Goal: Transaction & Acquisition: Purchase product/service

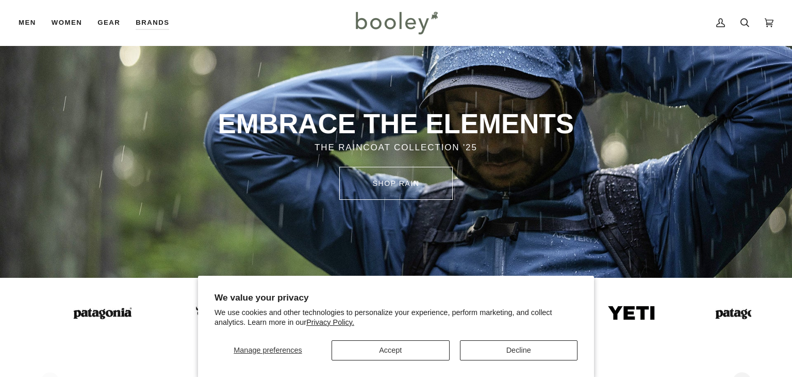
scroll to position [31, 0]
click at [390, 353] on button "Accept" at bounding box center [391, 350] width 118 height 20
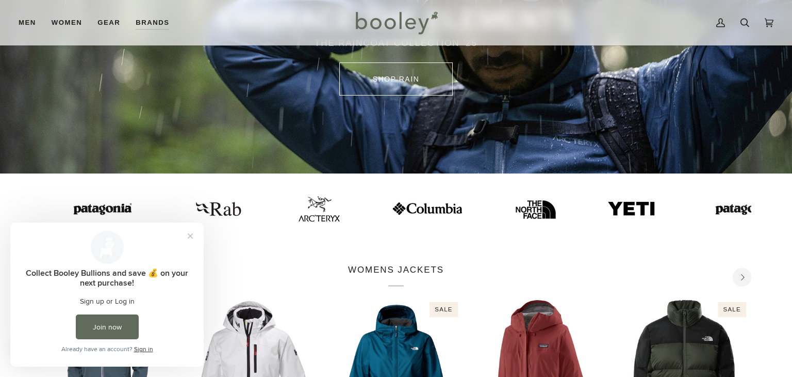
scroll to position [136, 0]
click at [193, 237] on button "Close prompt" at bounding box center [190, 235] width 19 height 19
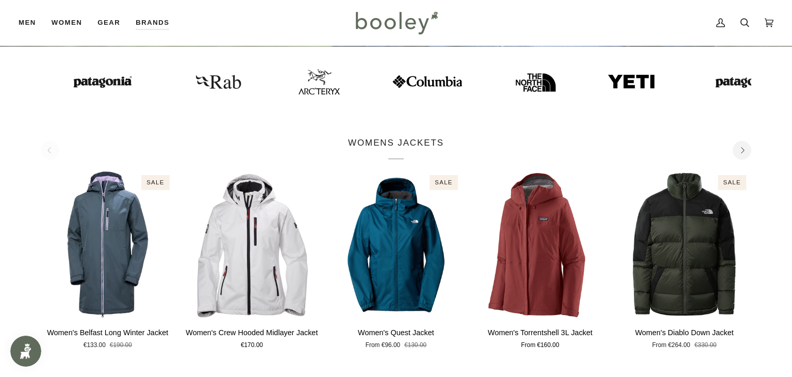
scroll to position [0, 0]
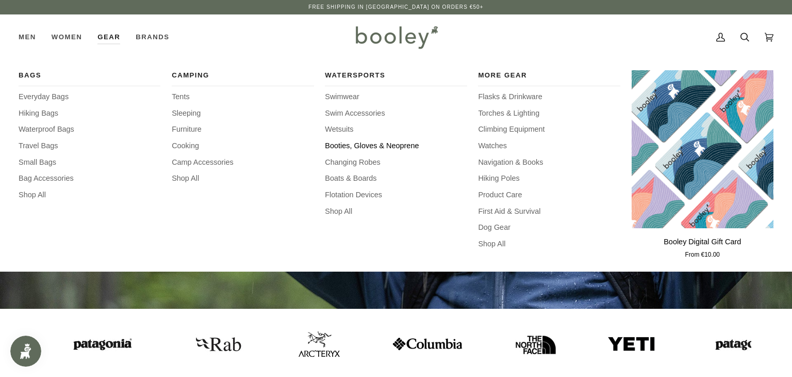
click at [344, 145] on span "Booties, Gloves & Neoprene" at bounding box center [396, 145] width 142 height 11
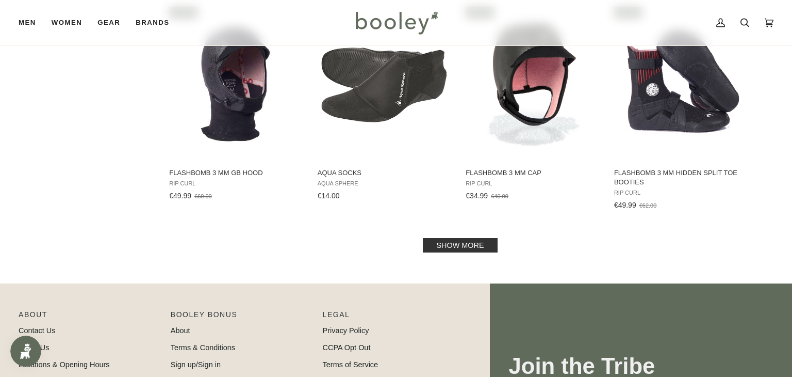
scroll to position [1066, 0]
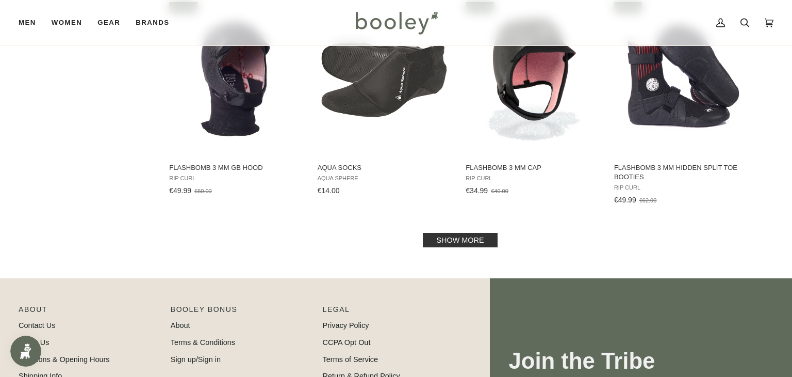
click at [460, 233] on link "Show more" at bounding box center [460, 240] width 74 height 14
